Goal: Task Accomplishment & Management: Use online tool/utility

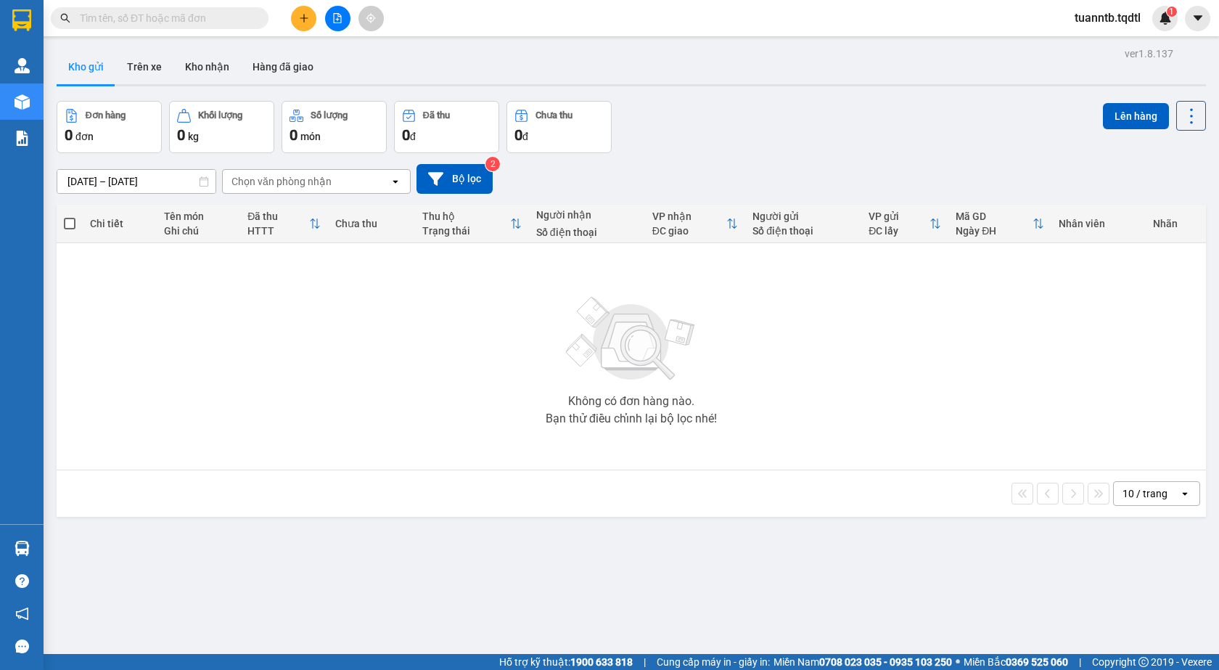
click at [224, 22] on input "text" at bounding box center [165, 18] width 171 height 16
click at [341, 20] on icon "file-add" at bounding box center [338, 18] width 8 height 10
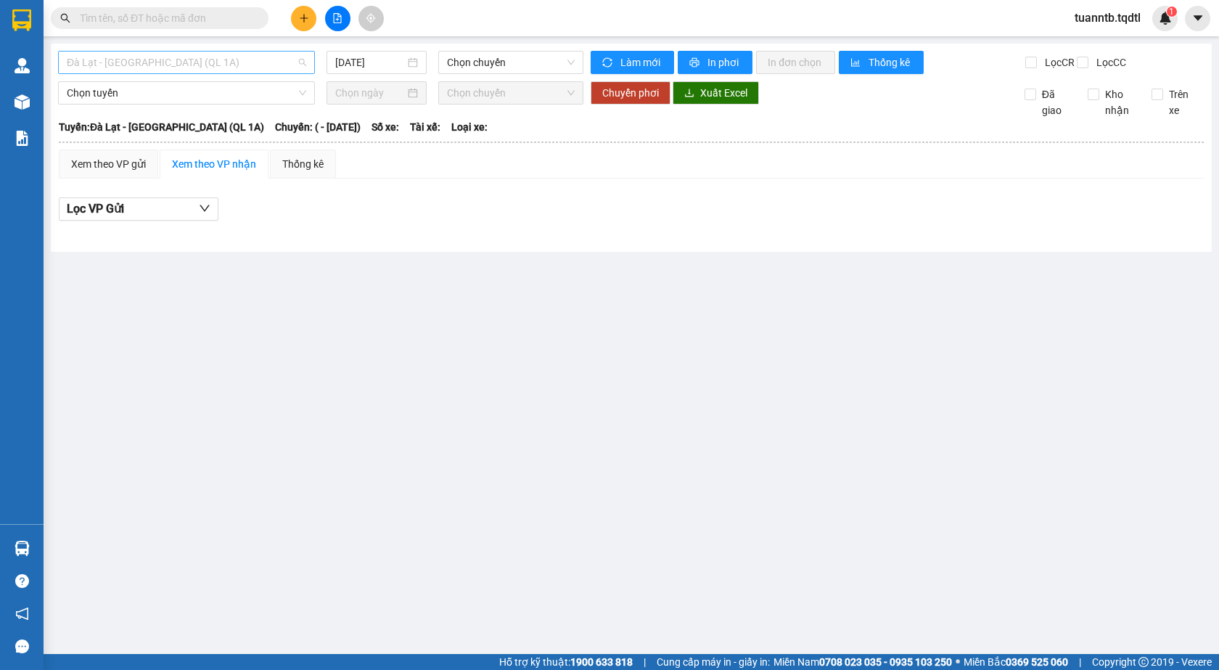
click at [256, 63] on span "Đà Lạt - [GEOGRAPHIC_DATA] (QL 1A)" at bounding box center [186, 63] width 239 height 22
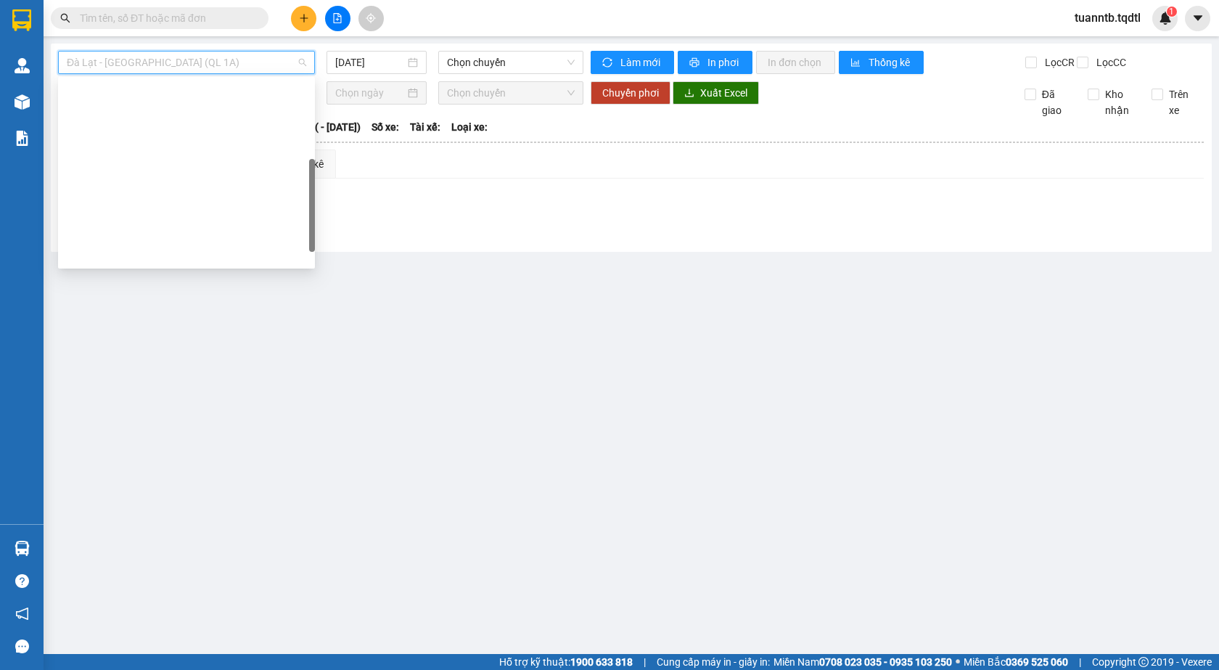
scroll to position [218, 0]
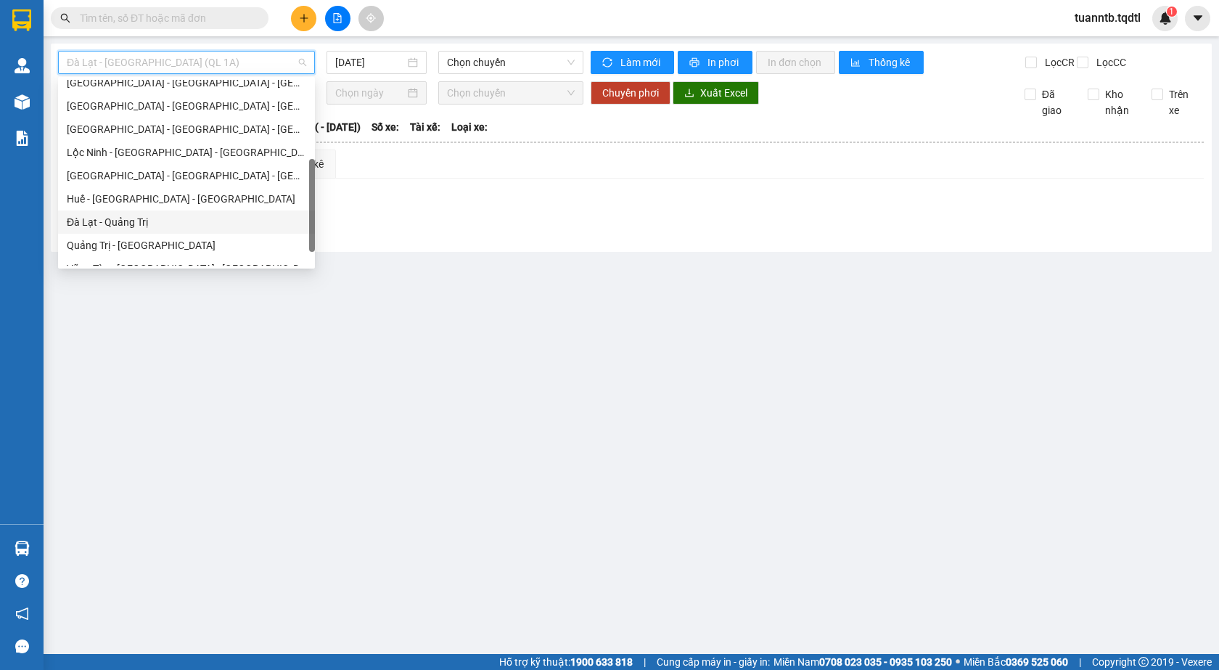
click at [134, 226] on div "Đà Lạt - Quảng Trị" at bounding box center [186, 222] width 239 height 16
type input "[DATE]"
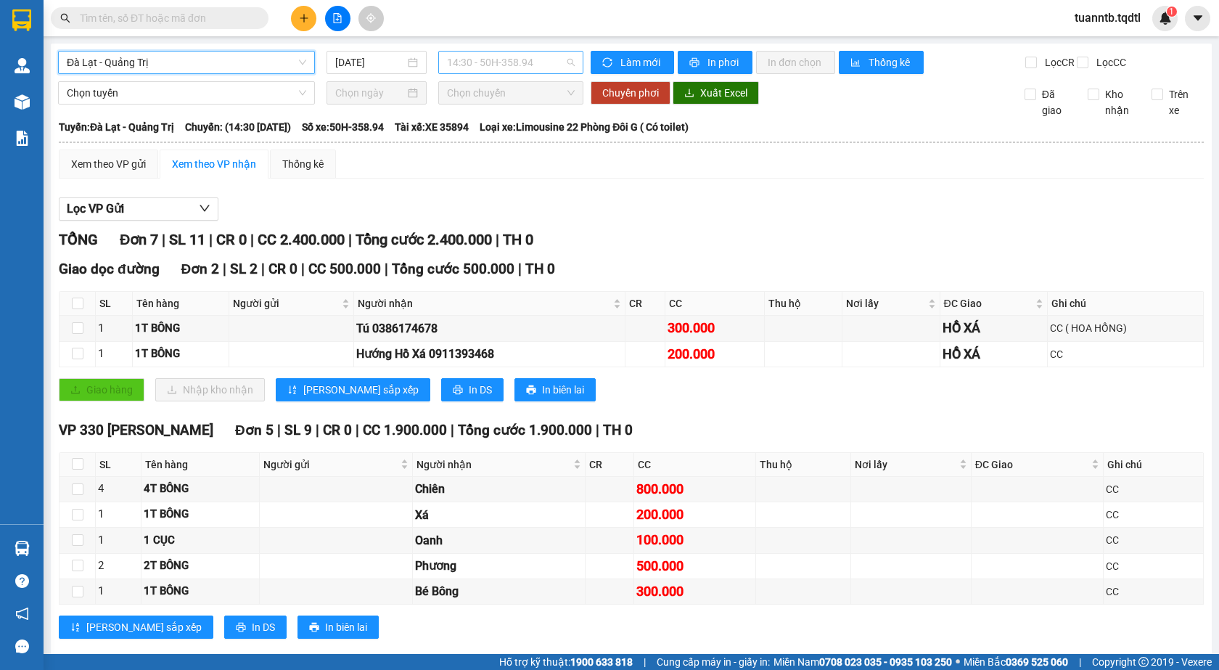
click at [551, 67] on span "14:30 - 50H-358.94" at bounding box center [511, 63] width 128 height 22
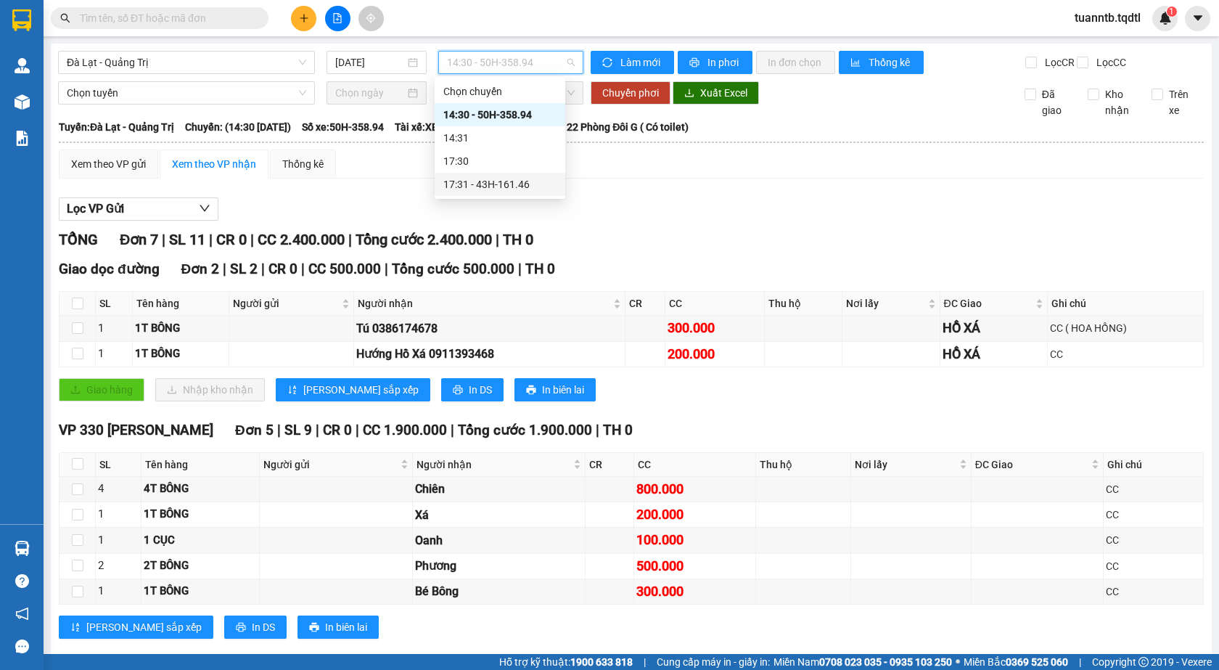
click at [526, 189] on div "17:31 - 43H-161.46" at bounding box center [499, 184] width 113 height 16
